Goal: Transaction & Acquisition: Purchase product/service

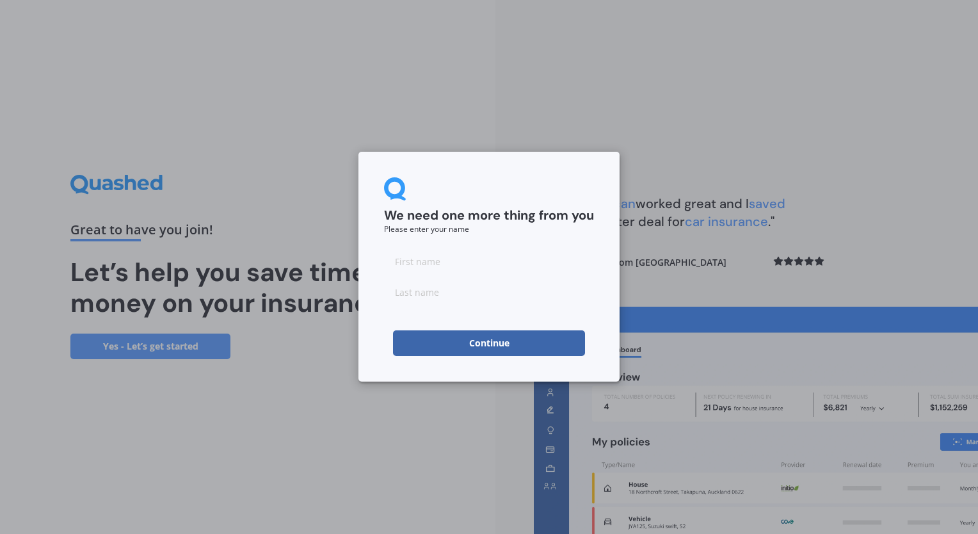
click at [433, 265] on input at bounding box center [489, 261] width 210 height 26
type input "[PERSON_NAME]"
click at [447, 346] on button "Continue" at bounding box center [489, 343] width 192 height 26
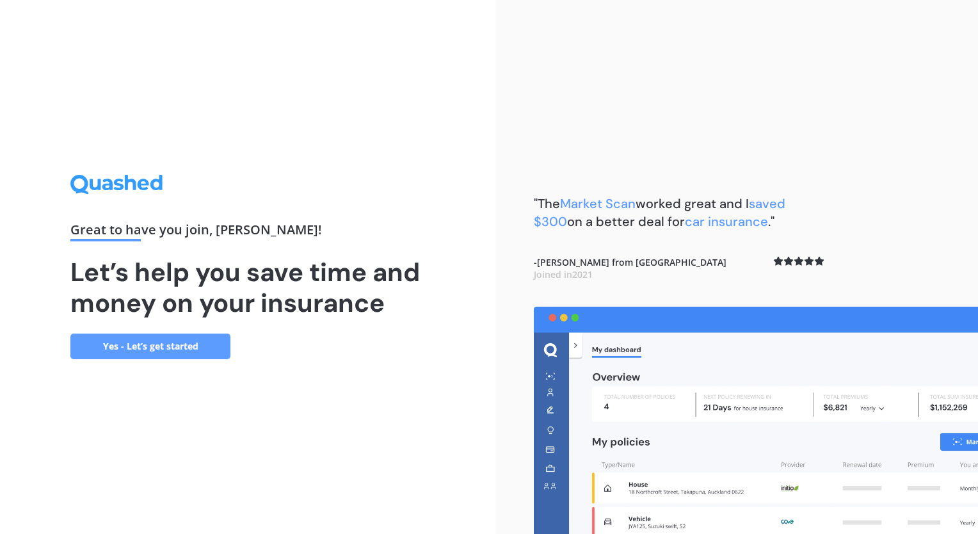
click at [145, 346] on link "Yes - Let’s get started" at bounding box center [150, 346] width 160 height 26
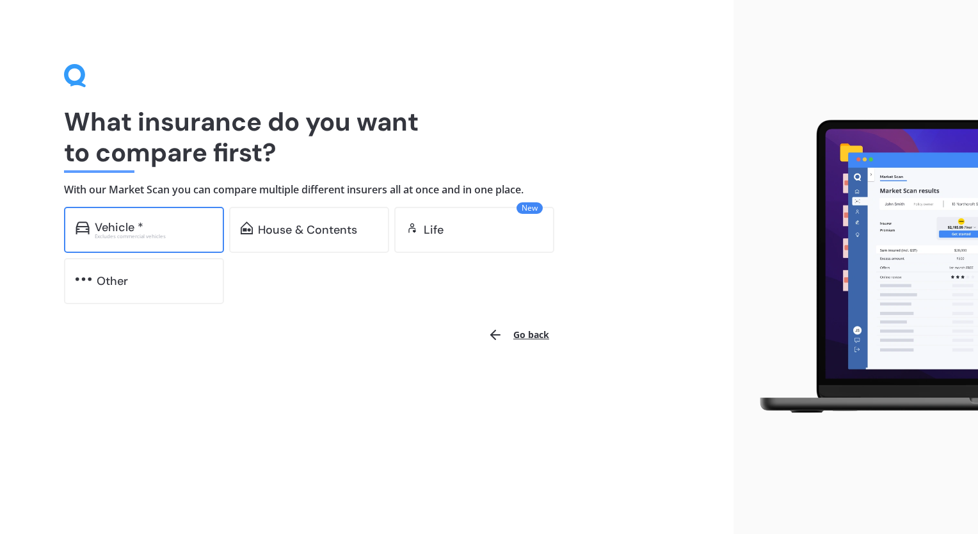
click at [155, 231] on div "Vehicle *" at bounding box center [154, 227] width 118 height 13
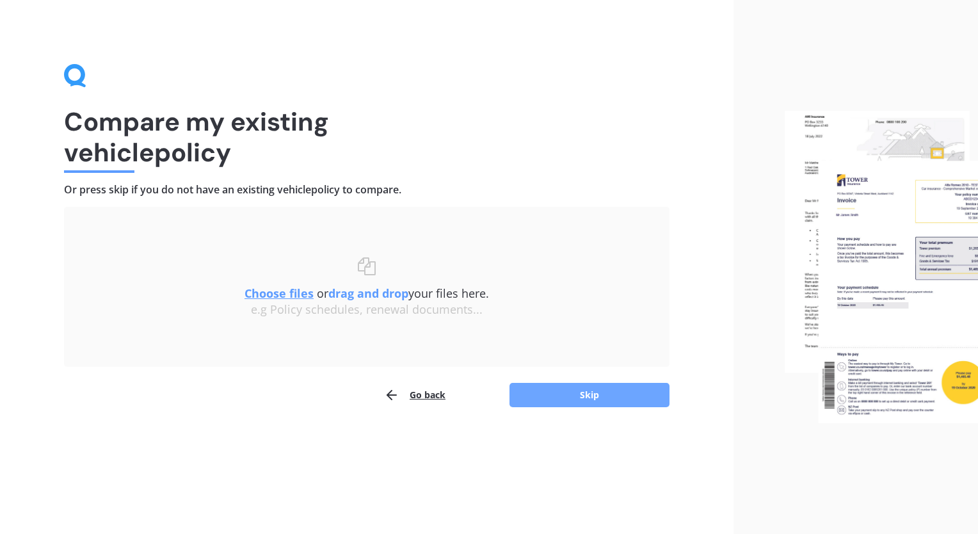
click at [568, 399] on button "Skip" at bounding box center [589, 395] width 160 height 24
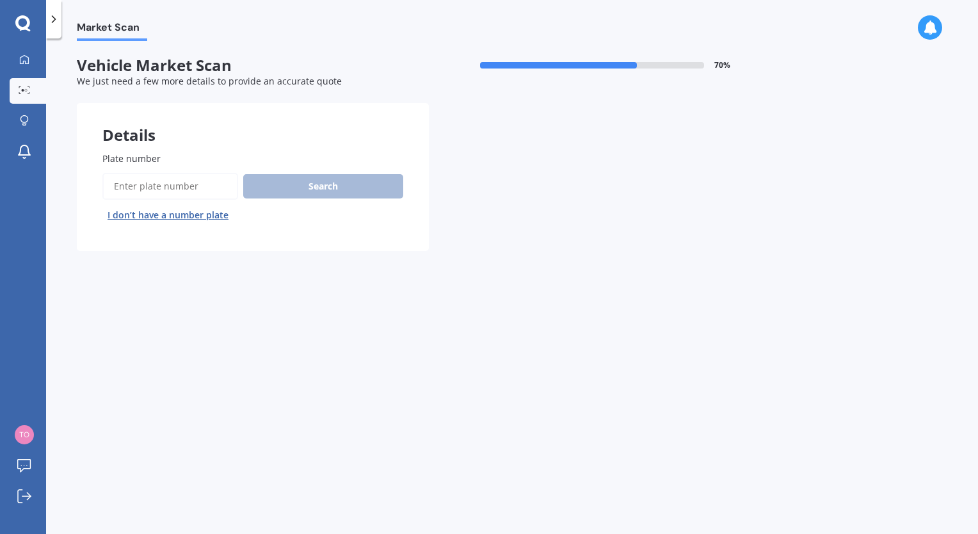
click at [196, 191] on input "Plate number" at bounding box center [170, 186] width 136 height 27
type input "jfy990"
click at [298, 177] on button "Search" at bounding box center [323, 186] width 160 height 24
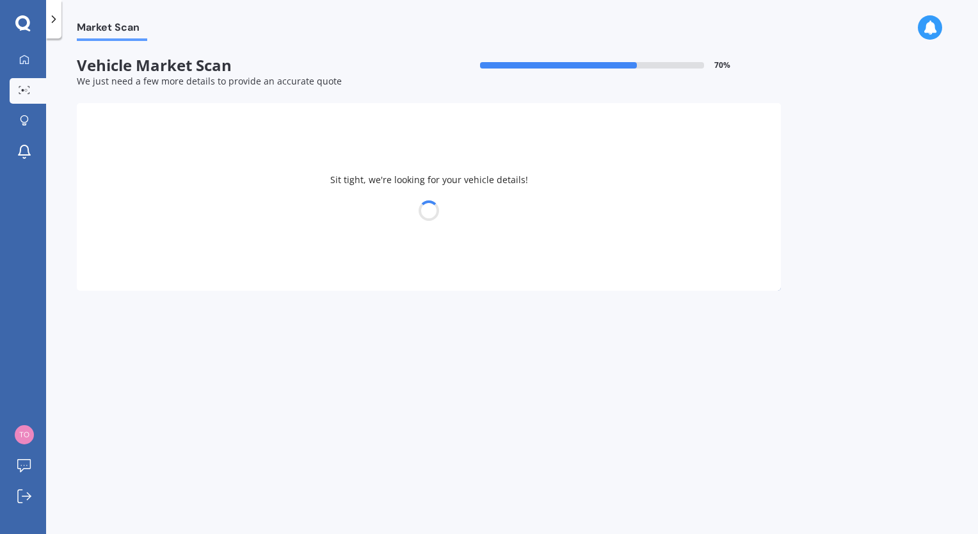
select select "SUBARU"
select select "LEGACY"
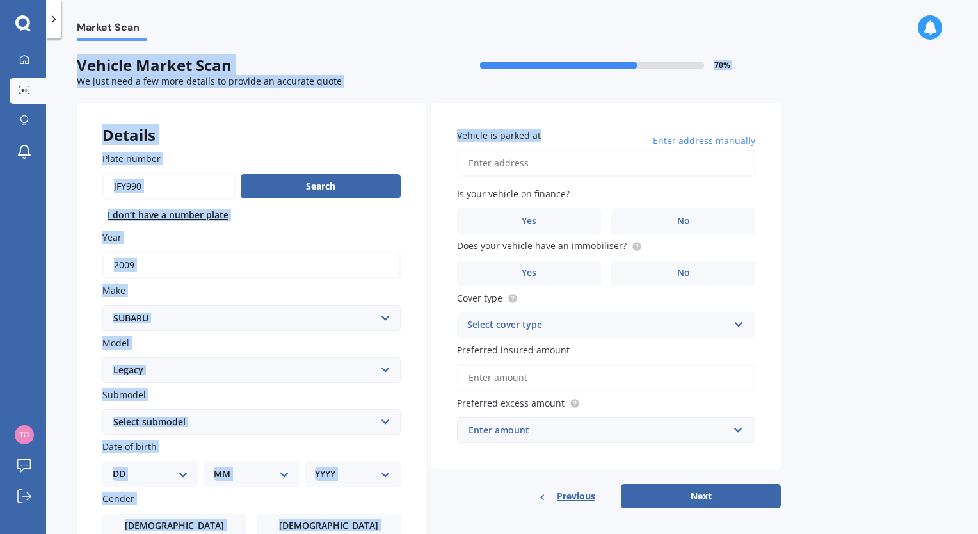
drag, startPoint x: 701, startPoint y: 131, endPoint x: 582, endPoint y: 8, distance: 171.5
click at [582, 8] on div "Market Scan Market Scan Vehicle Market Scan 70 % We just need a few more detail…" at bounding box center [512, 267] width 932 height 534
click at [243, 254] on input "2009" at bounding box center [251, 265] width 298 height 27
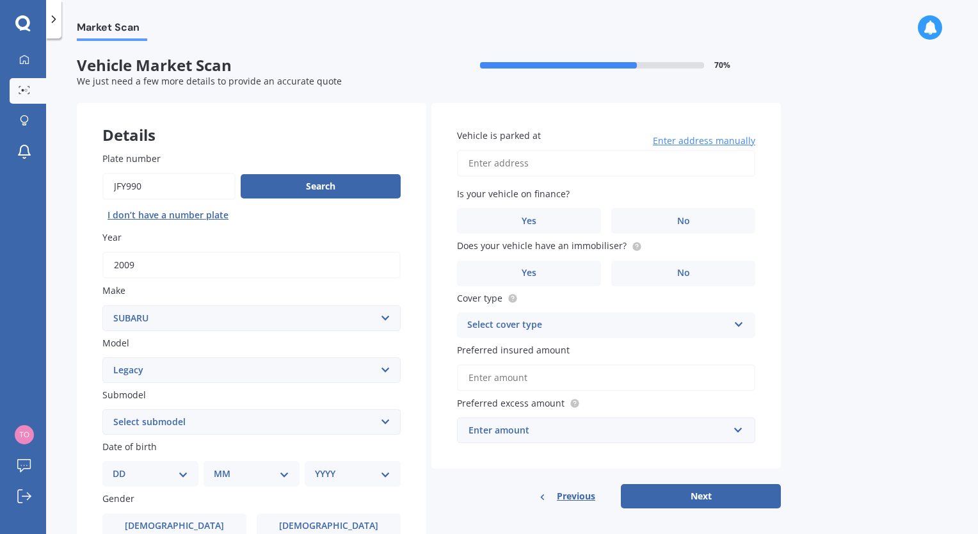
click at [183, 423] on select "Select submodel (All other non turbo) (All other turbo) 2.0i 2.0R 2.5i 2.5i Lux…" at bounding box center [251, 422] width 298 height 26
select select "2.0I"
click at [102, 410] on select "Select submodel (All other non turbo) (All other turbo) 2.0i 2.0R 2.5i 2.5i Lux…" at bounding box center [251, 422] width 298 height 26
click at [181, 470] on select "DD 01 02 03 04 05 06 07 08 09 10 11 12 13 14 15 16 17 18 19 20 21 22 23 24 25 2…" at bounding box center [151, 474] width 76 height 14
select select "24"
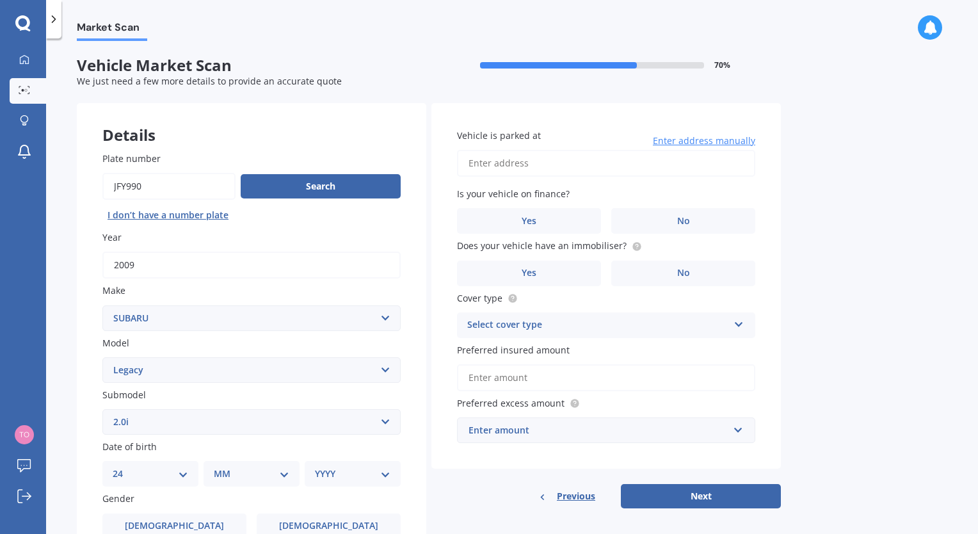
click at [123, 467] on select "DD 01 02 03 04 05 06 07 08 09 10 11 12 13 14 15 16 17 18 19 20 21 22 23 24 25 2…" at bounding box center [151, 474] width 76 height 14
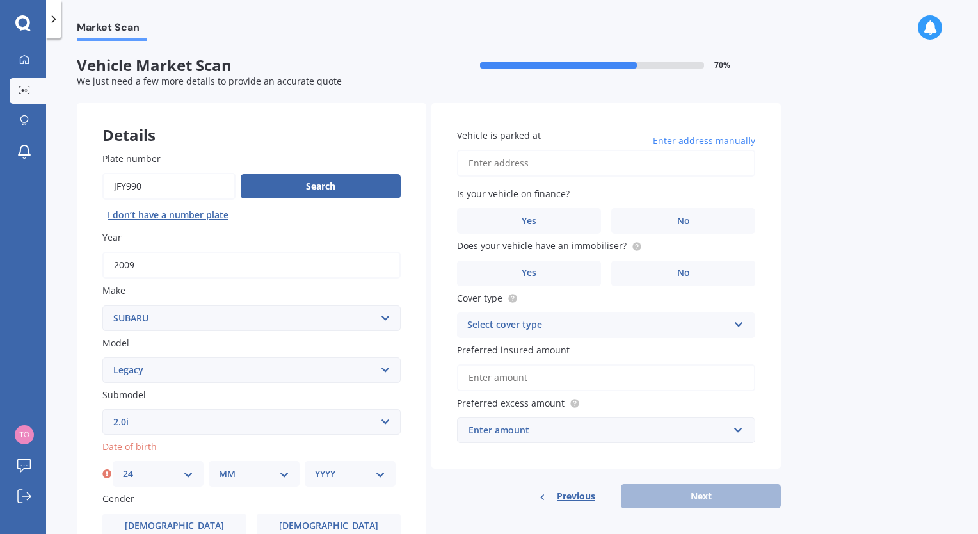
click at [279, 471] on select "MM 01 02 03 04 05 06 07 08 09 10 11 12" at bounding box center [254, 474] width 70 height 14
select select "02"
click at [219, 467] on select "MM 01 02 03 04 05 06 07 08 09 10 11 12" at bounding box center [254, 474] width 70 height 14
click at [369, 476] on select "YYYY 2025 2024 2023 2022 2021 2020 2019 2018 2017 2016 2015 2014 2013 2012 2011…" at bounding box center [350, 474] width 70 height 14
select select "1966"
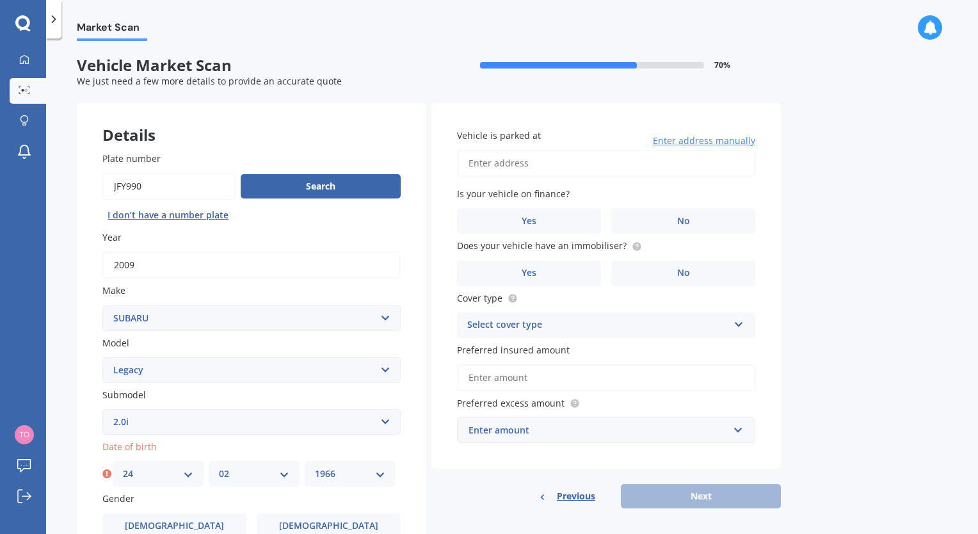
click at [315, 467] on select "YYYY 2025 2024 2023 2022 2021 2020 2019 2018 2017 2016 2015 2014 2013 2012 2011…" at bounding box center [350, 474] width 70 height 14
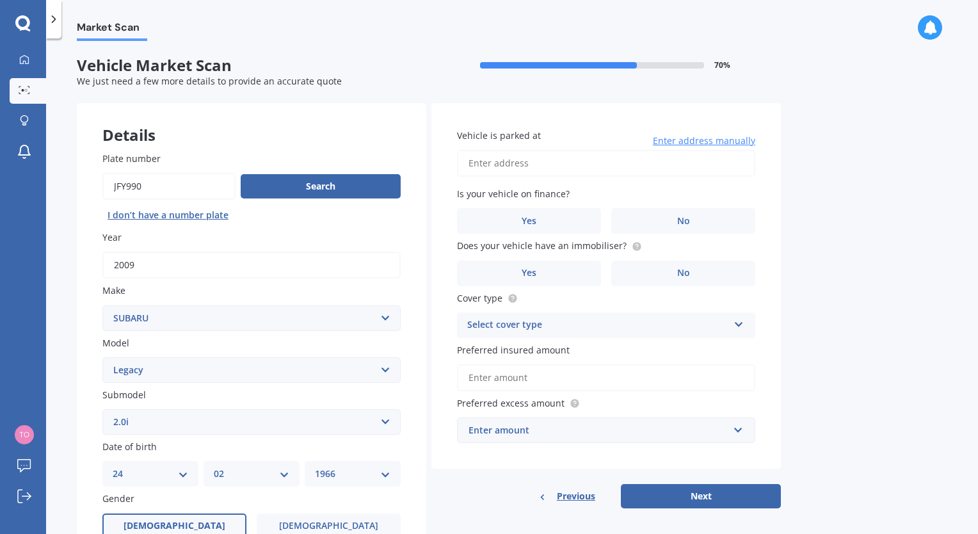
click at [204, 527] on label "[DEMOGRAPHIC_DATA]" at bounding box center [174, 526] width 144 height 26
click at [0, 0] on input "[DEMOGRAPHIC_DATA]" at bounding box center [0, 0] width 0 height 0
click at [591, 168] on input "Vehicle is parked at" at bounding box center [606, 163] width 298 height 27
click at [646, 222] on label "No" at bounding box center [683, 221] width 144 height 26
click at [0, 0] on input "No" at bounding box center [0, 0] width 0 height 0
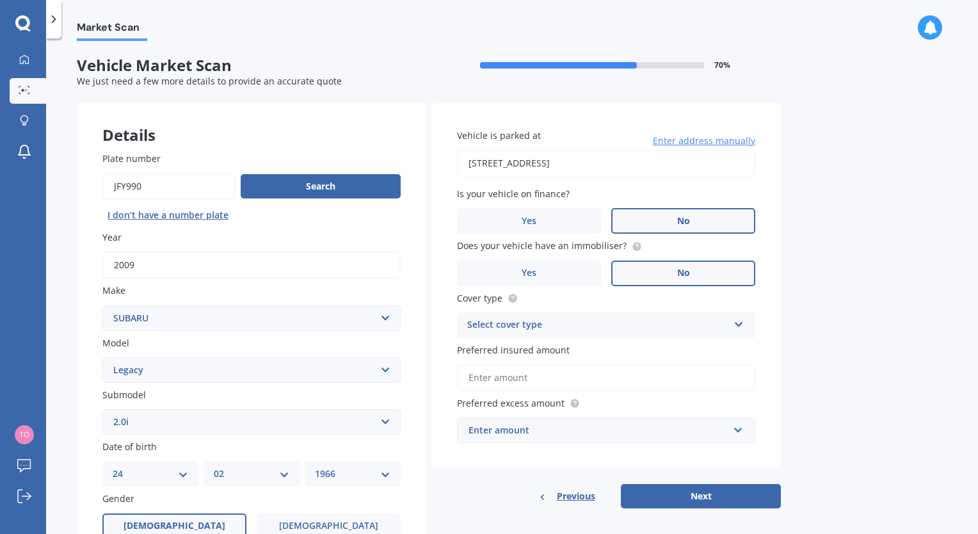
click at [666, 273] on label "No" at bounding box center [683, 273] width 144 height 26
click at [0, 0] on input "No" at bounding box center [0, 0] width 0 height 0
click at [697, 164] on input "[STREET_ADDRESS]" at bounding box center [606, 163] width 298 height 27
drag, startPoint x: 537, startPoint y: 164, endPoint x: 687, endPoint y: 168, distance: 150.5
click at [687, 168] on input "[STREET_ADDRESS]" at bounding box center [606, 163] width 298 height 27
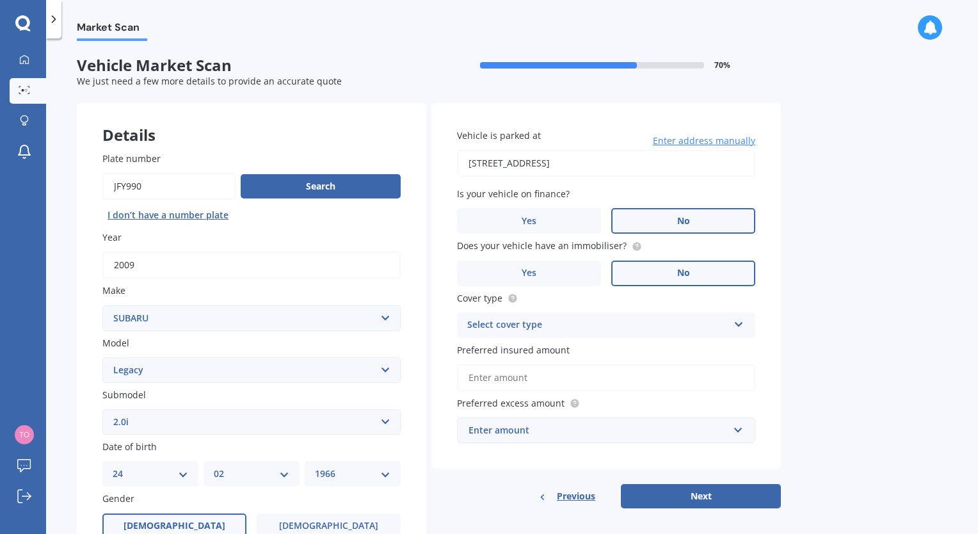
type input "[STREET_ADDRESS]"
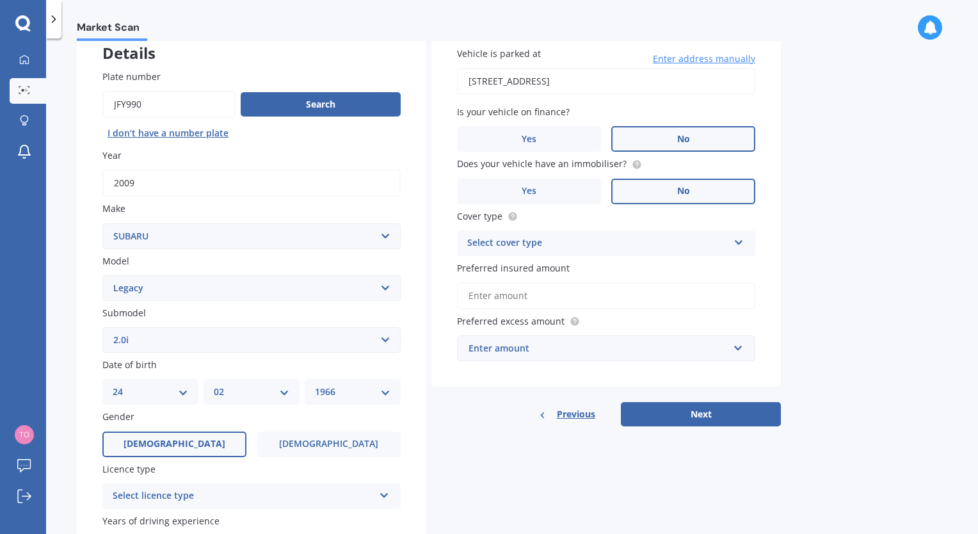
scroll to position [83, 0]
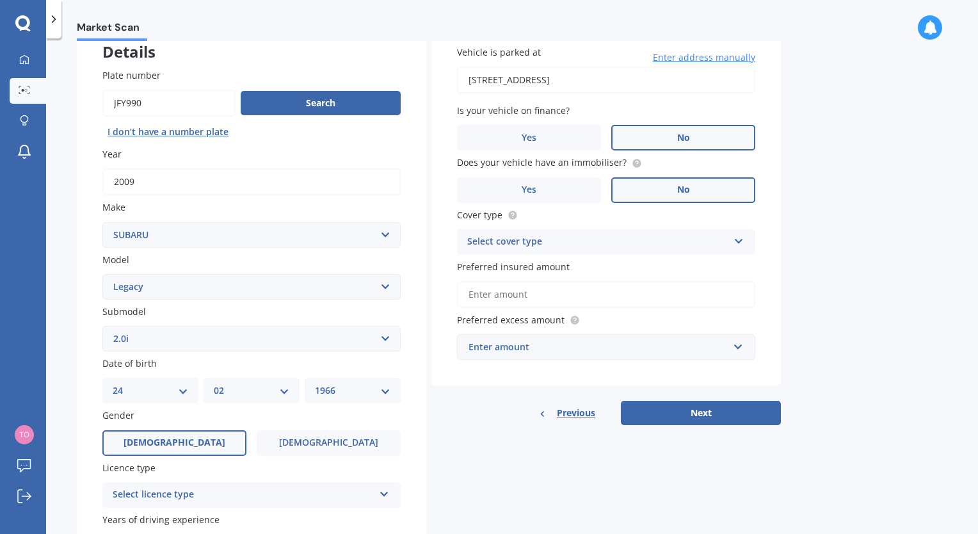
click at [736, 239] on icon at bounding box center [738, 238] width 11 height 9
click at [602, 264] on div "Comprehensive" at bounding box center [606, 266] width 297 height 23
click at [572, 300] on input "Preferred insured amount" at bounding box center [606, 294] width 298 height 27
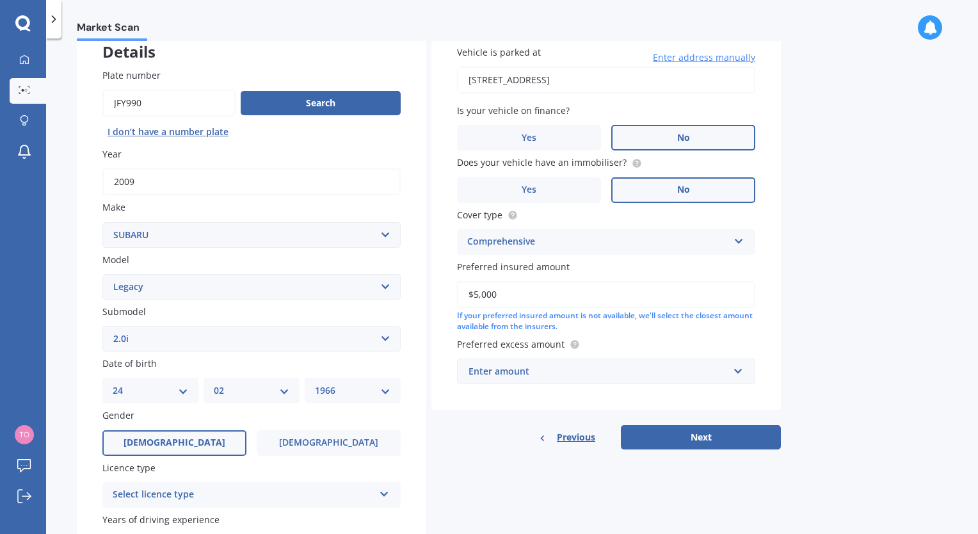
click at [476, 297] on input "$5,000" at bounding box center [606, 294] width 298 height 27
click at [479, 292] on input "$5,000" at bounding box center [606, 294] width 298 height 27
type input "$8,000"
click at [738, 372] on input "text" at bounding box center [601, 371] width 287 height 24
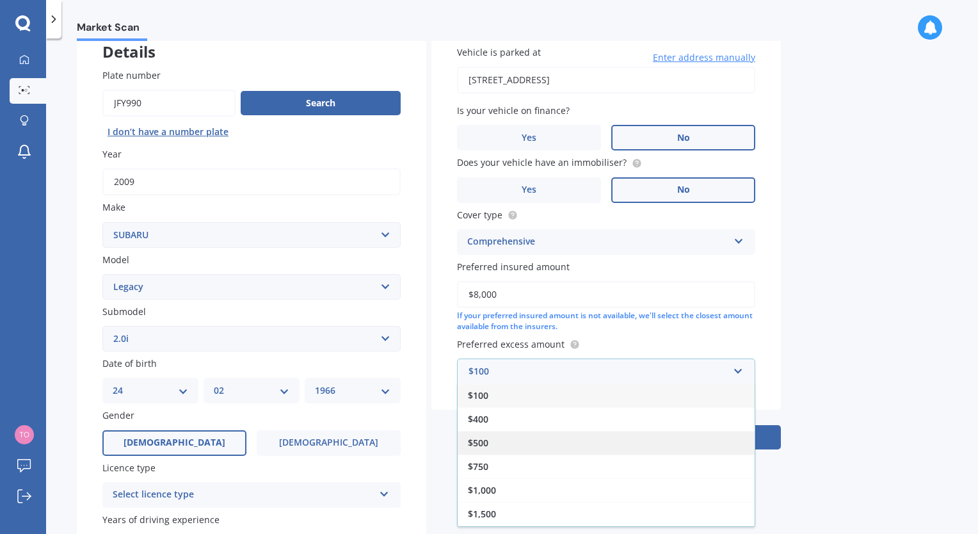
click at [522, 442] on div "$500" at bounding box center [606, 443] width 297 height 24
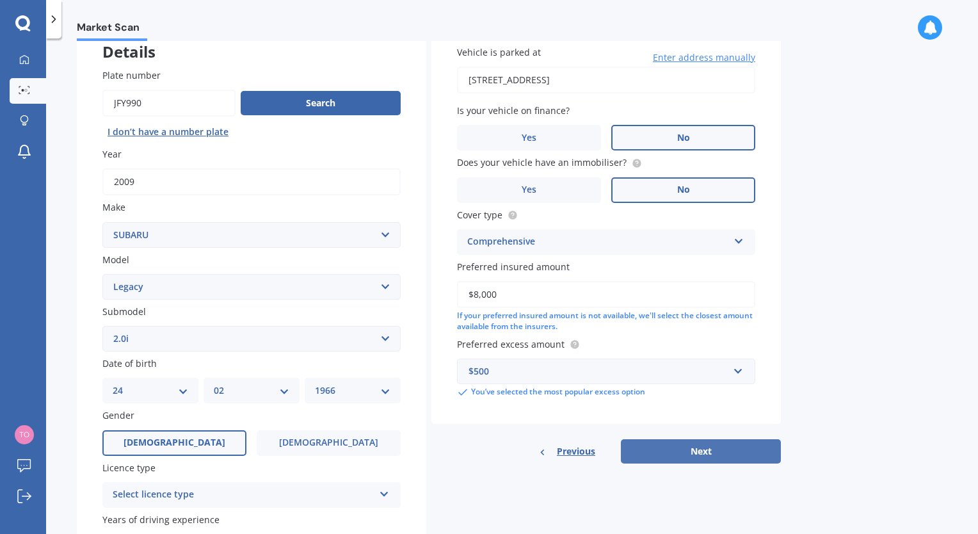
click at [678, 453] on button "Next" at bounding box center [701, 451] width 160 height 24
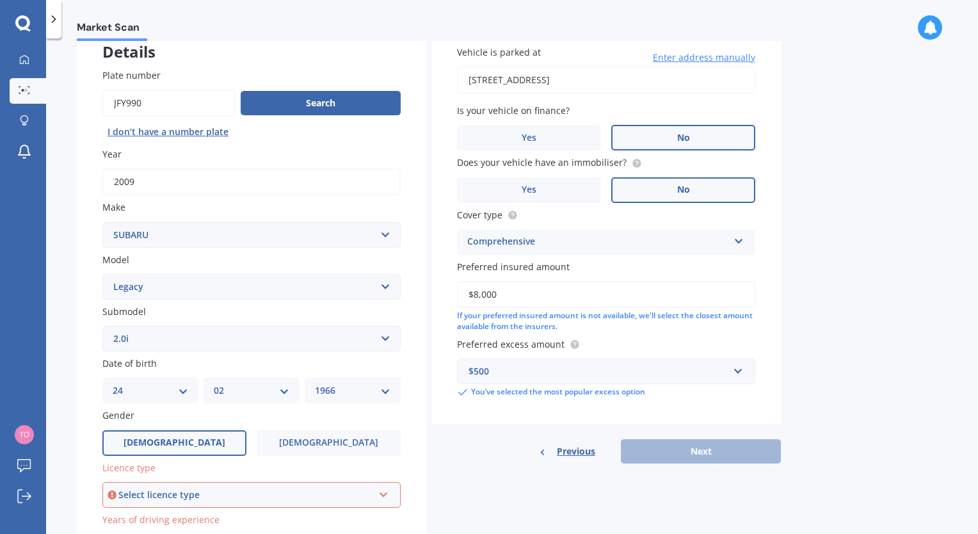
click at [367, 498] on div "Select licence type" at bounding box center [245, 495] width 255 height 14
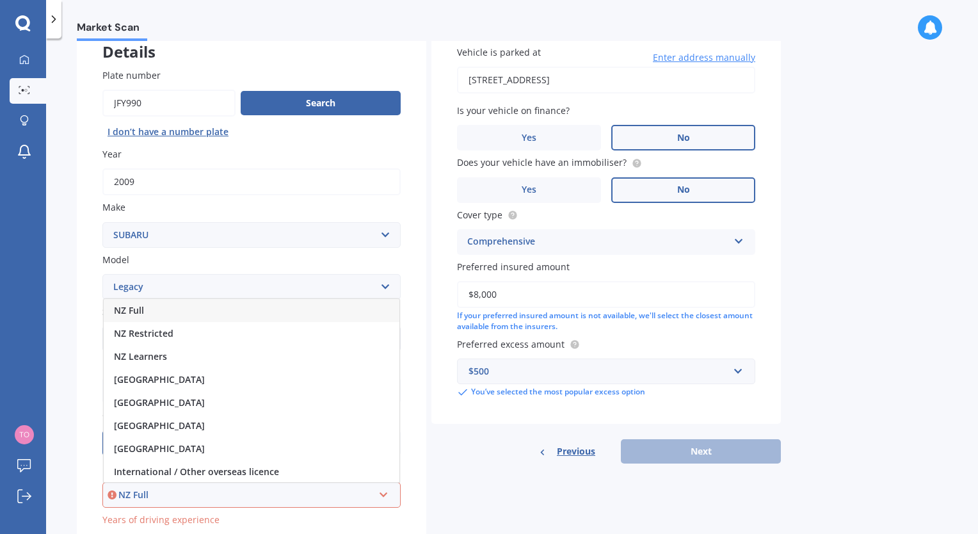
click at [259, 314] on div "NZ Full" at bounding box center [252, 310] width 296 height 23
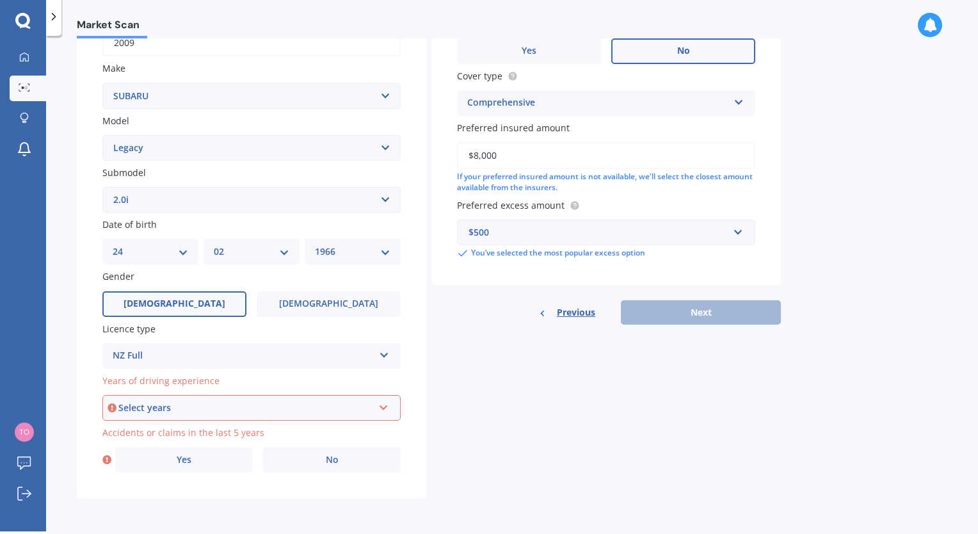
scroll to position [221, 0]
click at [307, 467] on label "No" at bounding box center [332, 460] width 138 height 26
click at [0, 0] on input "No" at bounding box center [0, 0] width 0 height 0
click at [303, 406] on div "Select years" at bounding box center [245, 408] width 255 height 14
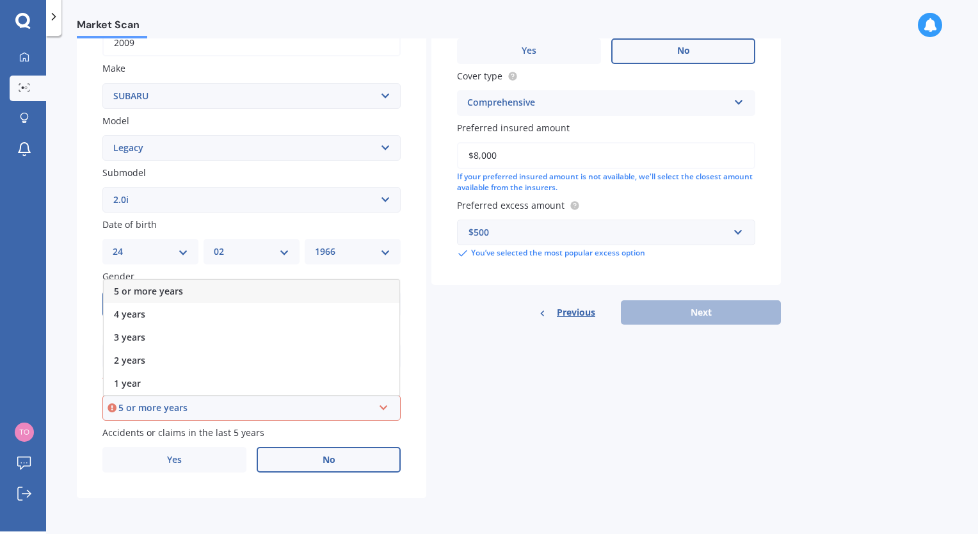
click at [246, 294] on div "5 or more years" at bounding box center [252, 291] width 296 height 23
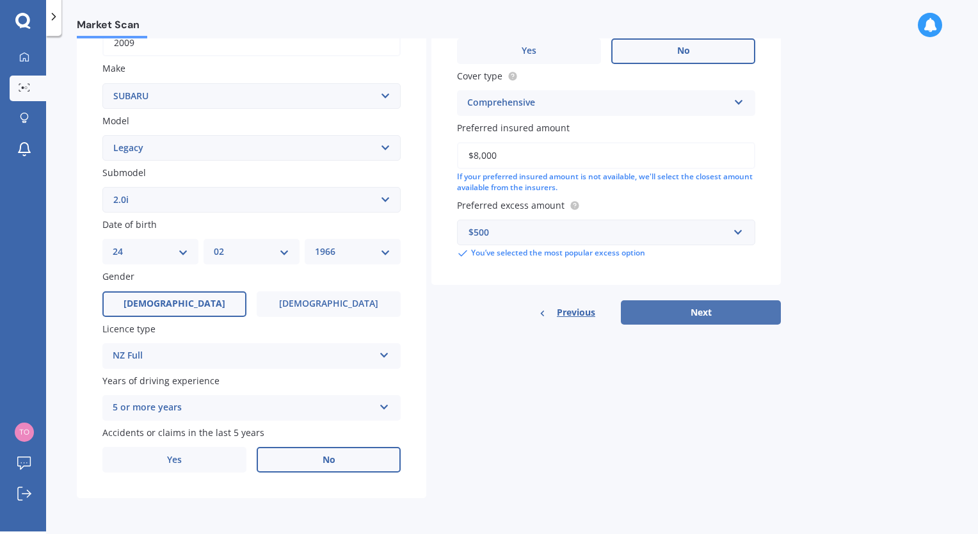
click at [708, 316] on button "Next" at bounding box center [701, 312] width 160 height 24
select select "24"
select select "02"
select select "1966"
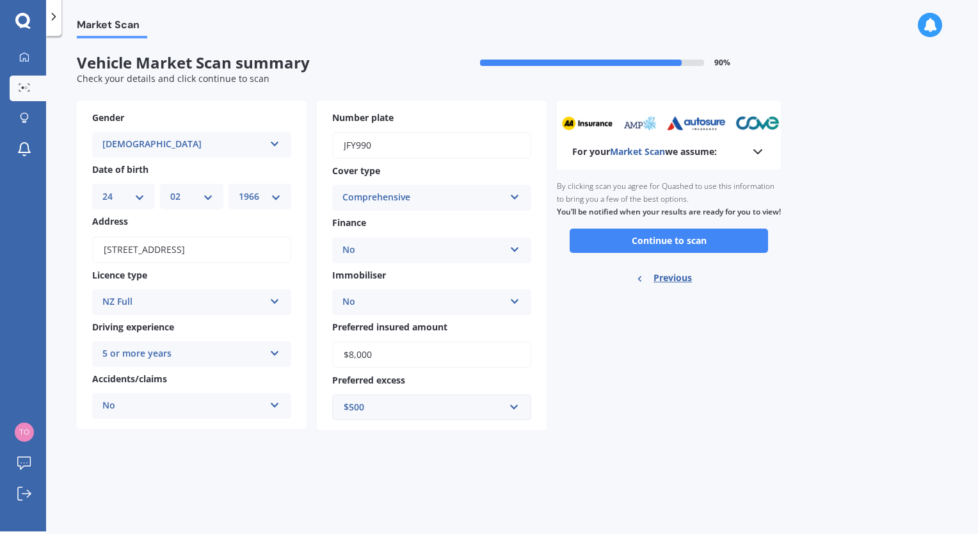
scroll to position [0, 0]
click at [703, 253] on button "Continue to scan" at bounding box center [669, 240] width 198 height 24
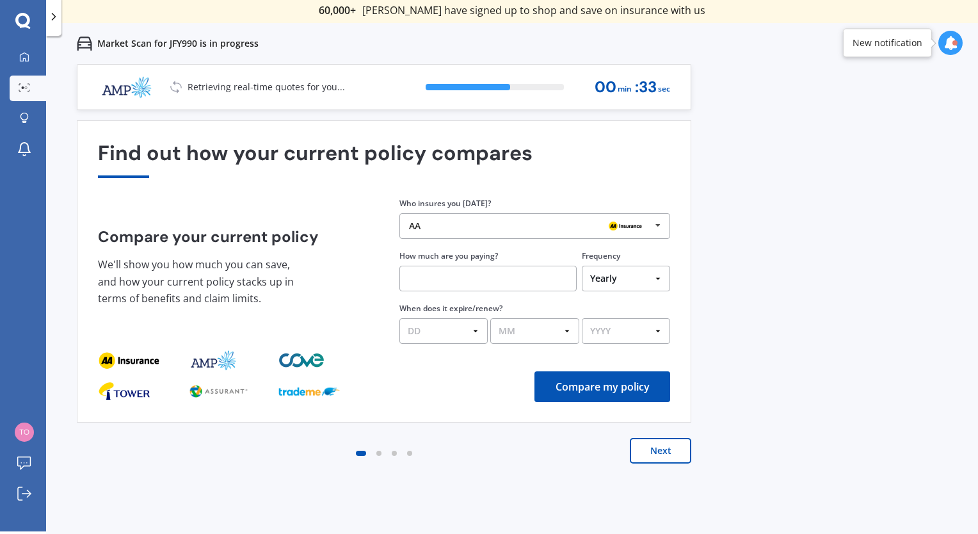
click at [463, 230] on div "AA" at bounding box center [530, 226] width 242 height 10
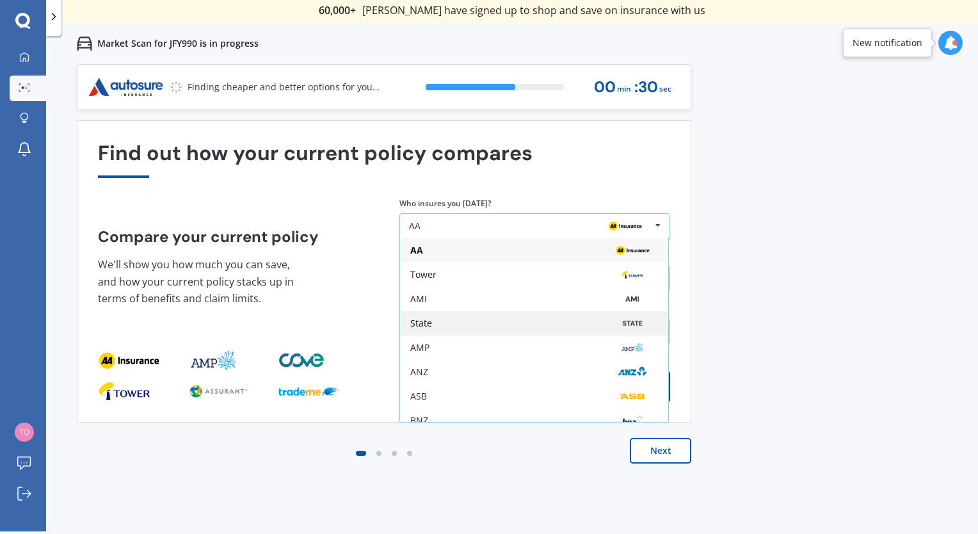
click at [502, 330] on div "State" at bounding box center [534, 323] width 268 height 24
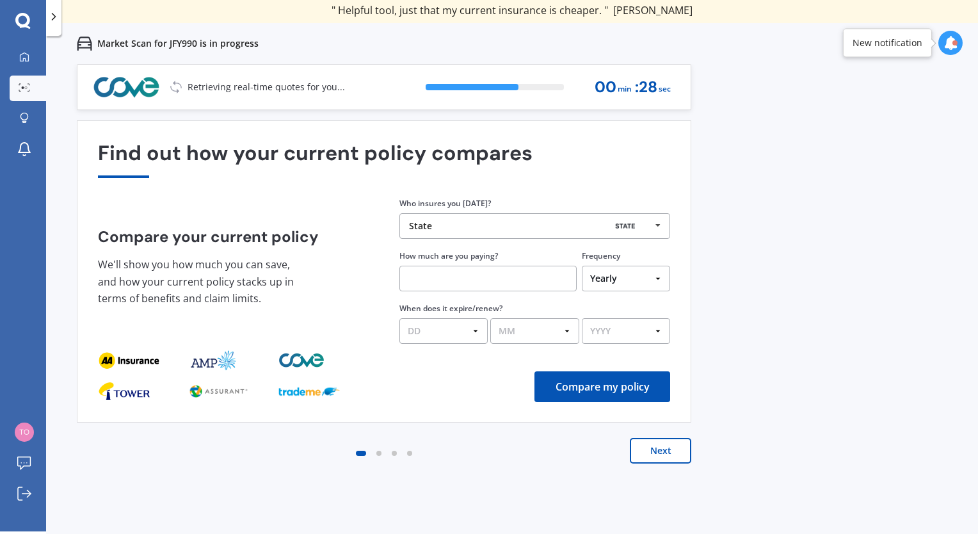
click at [509, 277] on input "text" at bounding box center [487, 279] width 177 height 26
type input "$700.00"
click at [453, 330] on select "DD 01 02 03 04 05 06 07 08 09 10 11 12 13 14 15 16 17 18 19 20 21 22 23 24 25 2…" at bounding box center [443, 331] width 88 height 26
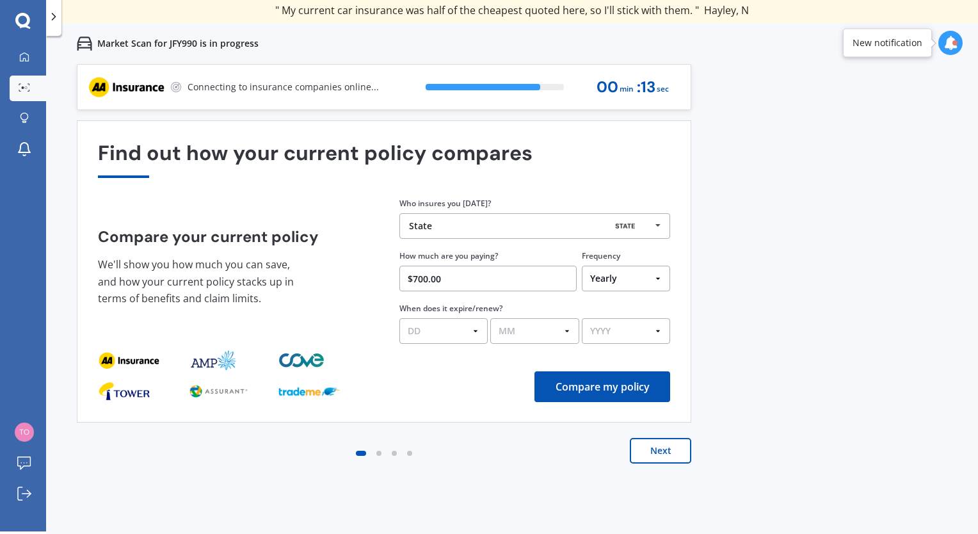
select select "20"
click at [399, 318] on select "DD 01 02 03 04 05 06 07 08 09 10 11 12 13 14 15 16 17 18 19 20 21 22 23 24 25 2…" at bounding box center [443, 331] width 88 height 26
click at [561, 327] on select "MM 01 02 03 04 05 06 07 08 09 10 11 12" at bounding box center [534, 331] width 88 height 26
select select "09"
click at [490, 318] on select "MM 01 02 03 04 05 06 07 08 09 10 11 12" at bounding box center [534, 331] width 88 height 26
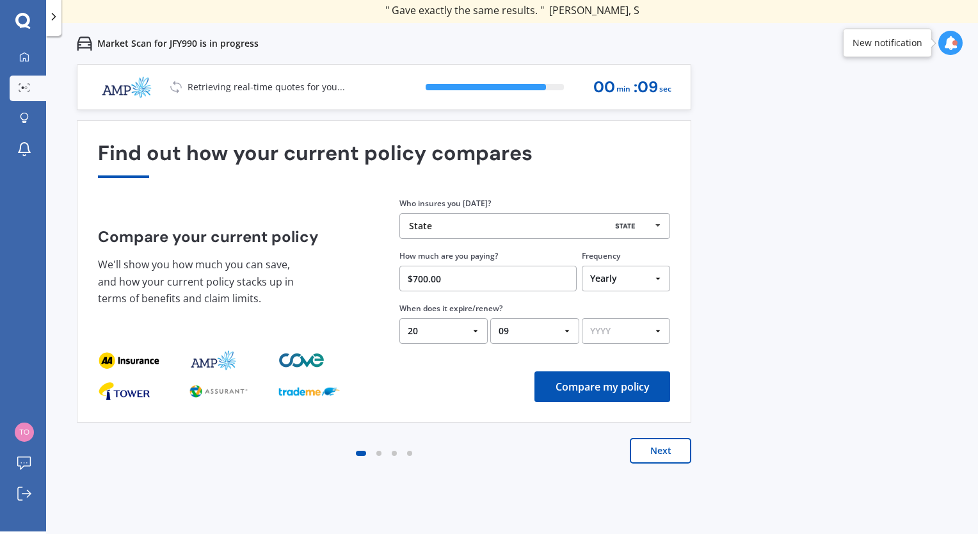
click at [644, 326] on select "YYYY 2026 2025 2024" at bounding box center [626, 331] width 88 height 26
select select "2026"
click at [582, 318] on select "YYYY 2026 2025 2024" at bounding box center [626, 331] width 88 height 26
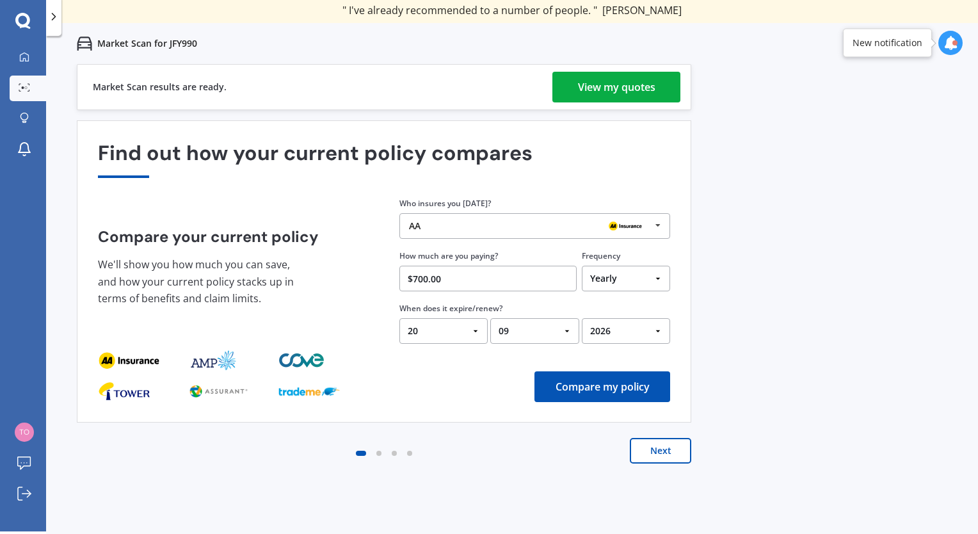
click at [620, 85] on div "View my quotes" at bounding box center [616, 87] width 77 height 31
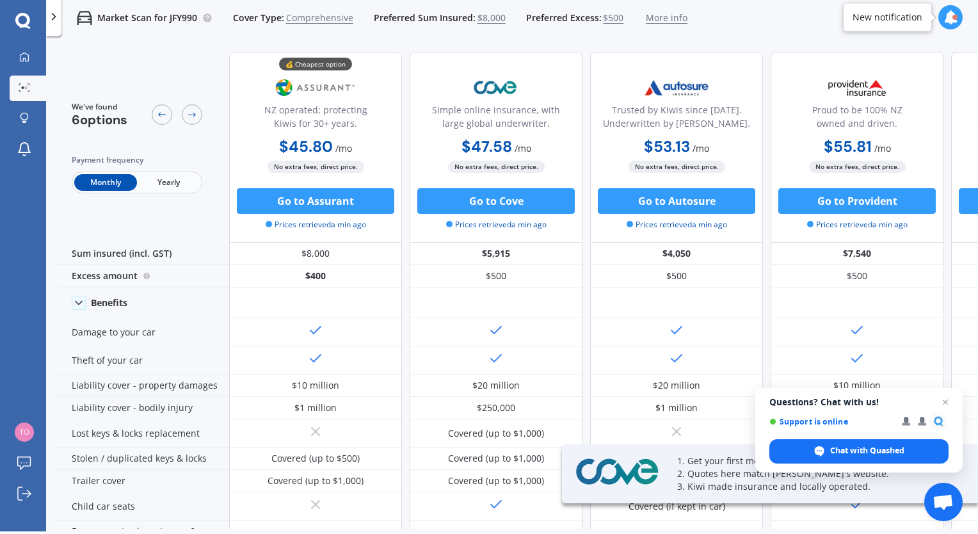
click at [182, 178] on span "Yearly" at bounding box center [168, 182] width 63 height 17
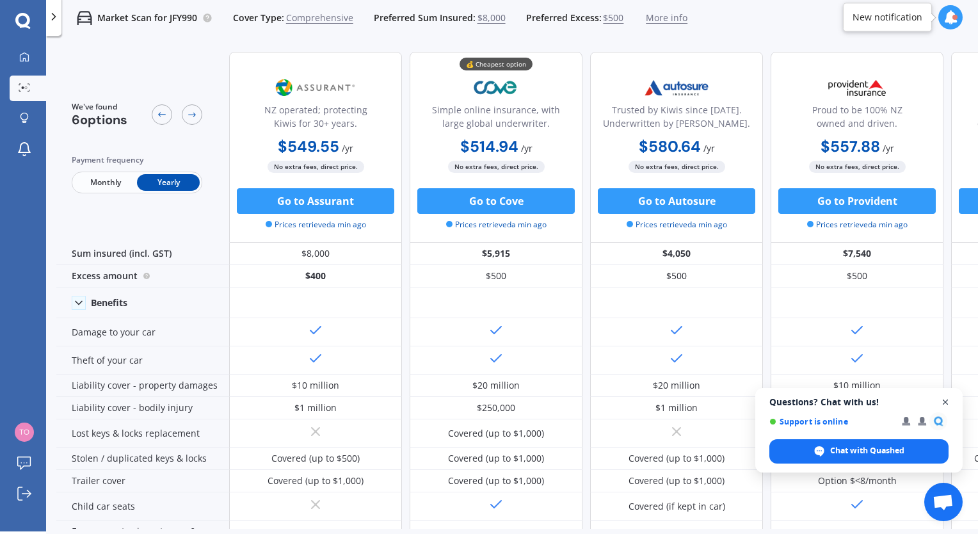
click at [945, 401] on span "Open chat" at bounding box center [946, 402] width 16 height 16
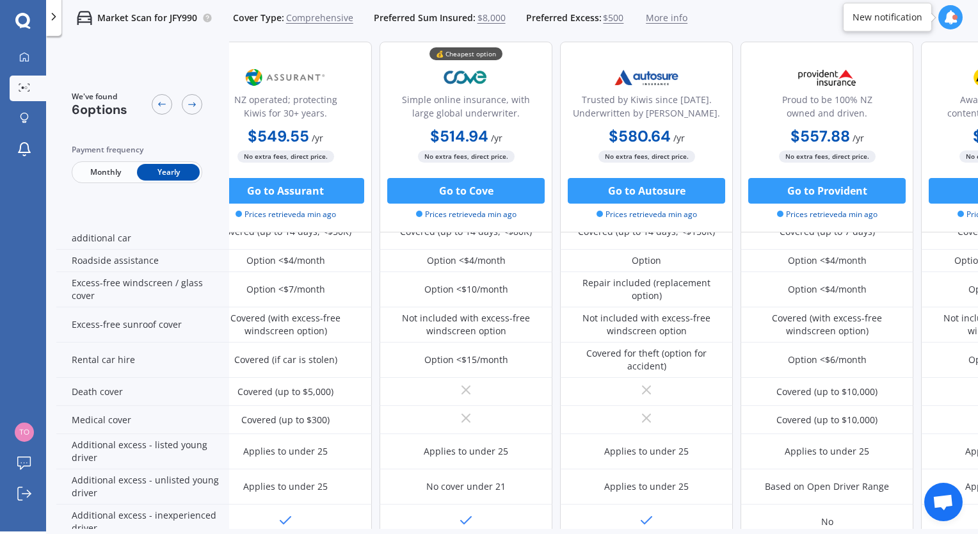
scroll to position [433, 23]
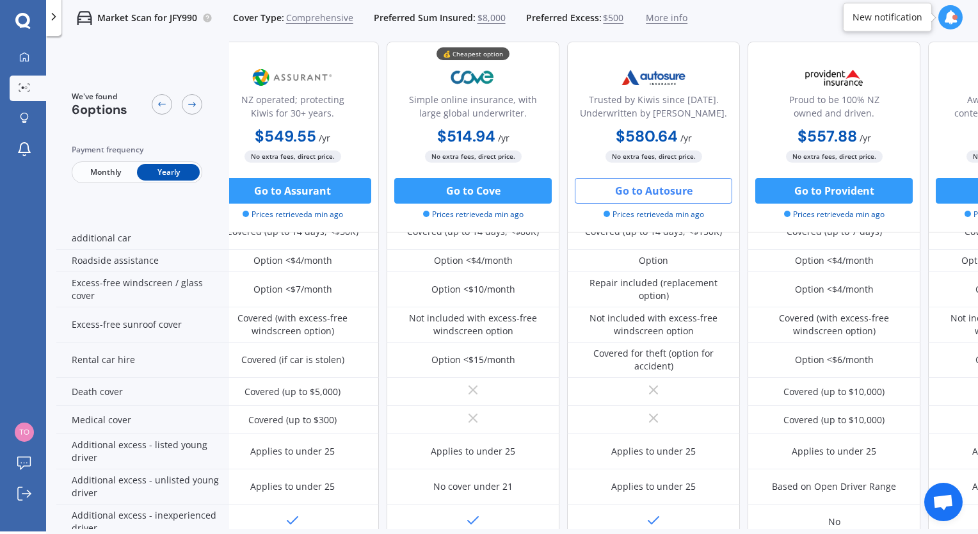
click at [669, 191] on button "Go to Autosure" at bounding box center [653, 191] width 157 height 26
